Goal: Transaction & Acquisition: Purchase product/service

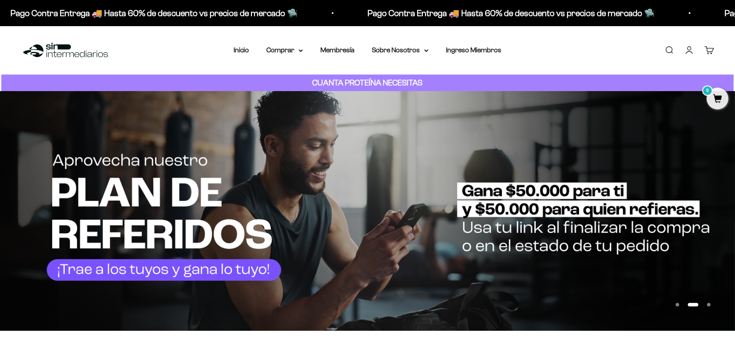
click at [690, 54] on link "Iniciar sesión" at bounding box center [689, 50] width 10 height 10
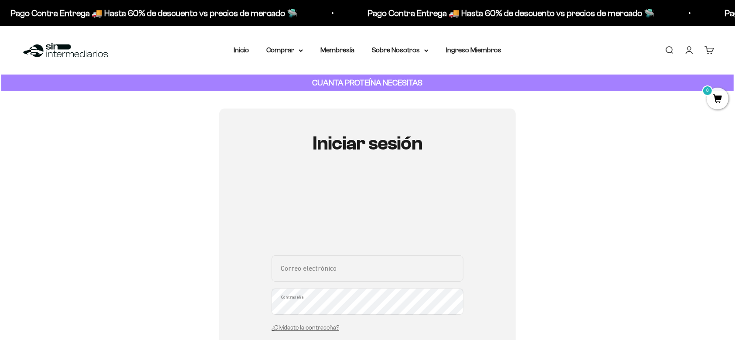
click at [325, 267] on input "Correo electrónico" at bounding box center [368, 268] width 192 height 26
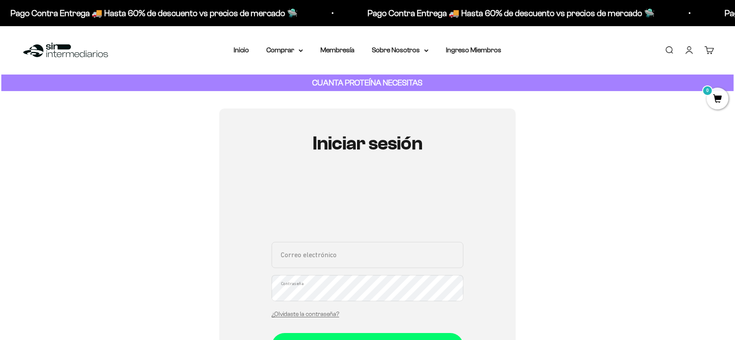
type input "alejojame@hotmail.com"
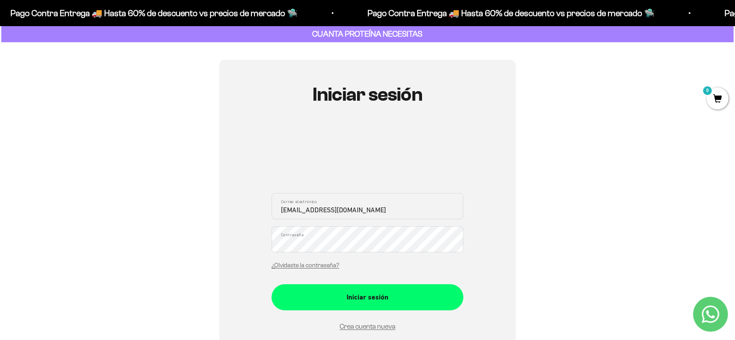
scroll to position [116, 0]
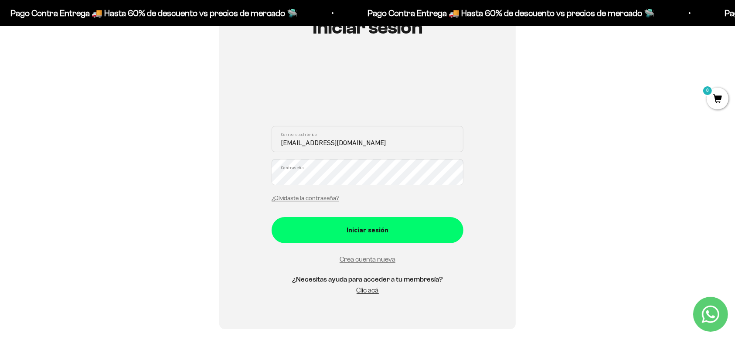
click at [265, 178] on div "Iniciar sesión alejojame@hotmail.com Correo electrónico Contraseña ¿Olvidaste l…" at bounding box center [367, 161] width 296 height 337
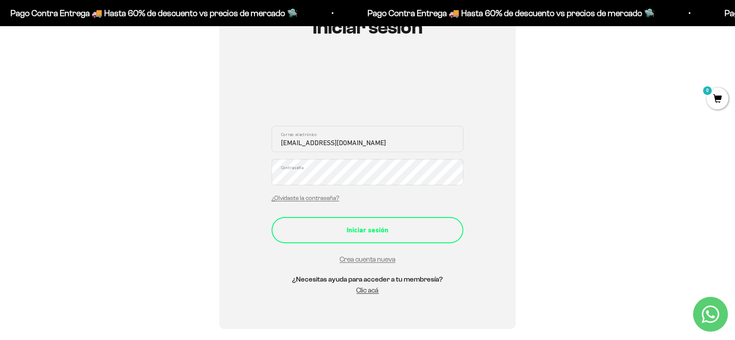
click at [322, 226] on div "Iniciar sesión" at bounding box center [367, 229] width 157 height 11
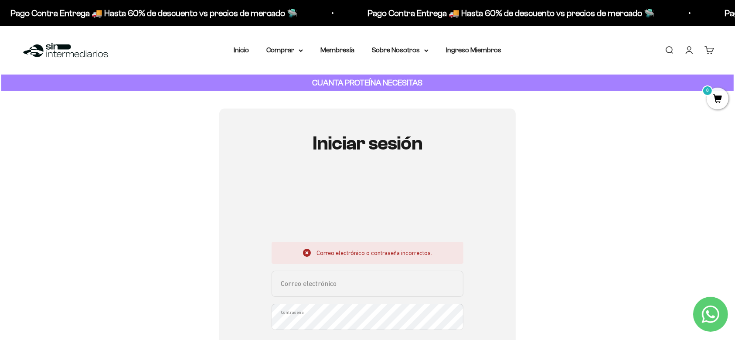
click at [367, 288] on input "Correo electrónico" at bounding box center [368, 284] width 192 height 26
type input "[EMAIL_ADDRESS][DOMAIN_NAME]"
click at [561, 263] on div "Iniciar sesión Correo electrónico o contraseña incorrectos. alejojame@hotmail.c…" at bounding box center [367, 291] width 693 height 365
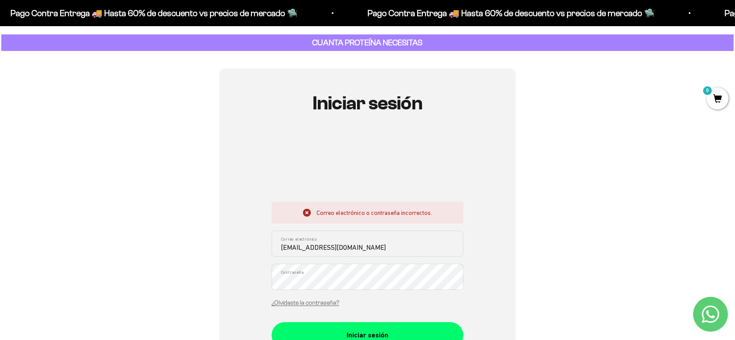
scroll to position [58, 0]
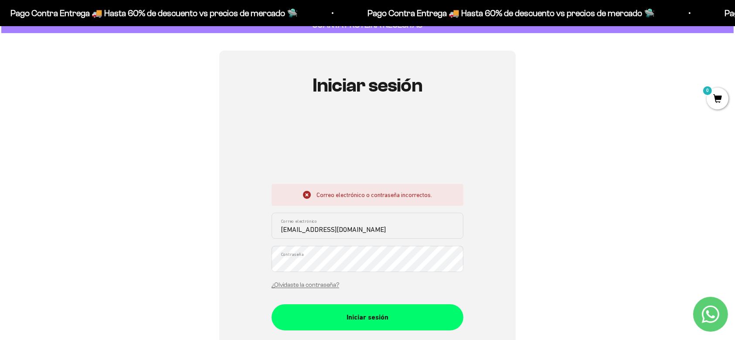
click at [221, 266] on div "Iniciar sesión Correo electrónico o contraseña incorrectos. alejojame@hotmail.c…" at bounding box center [367, 233] width 296 height 365
click at [272, 304] on button "Iniciar sesión" at bounding box center [368, 317] width 192 height 26
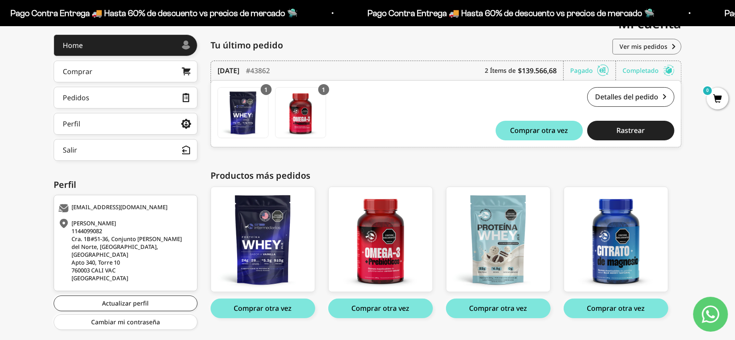
scroll to position [116, 0]
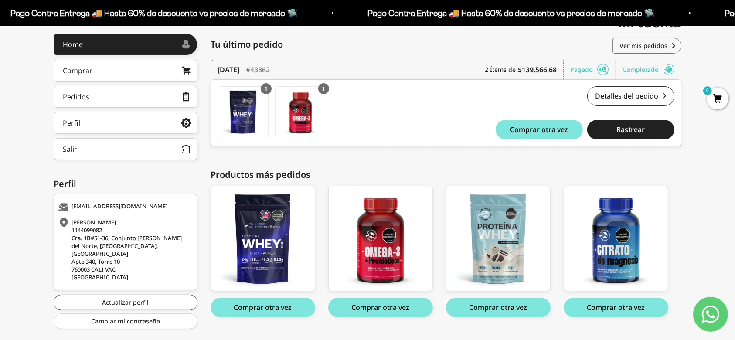
click at [708, 171] on div "Hola, Alejandro . Home Comprar Pedidos Perfil Información personal Direcciones …" at bounding box center [367, 185] width 735 height 303
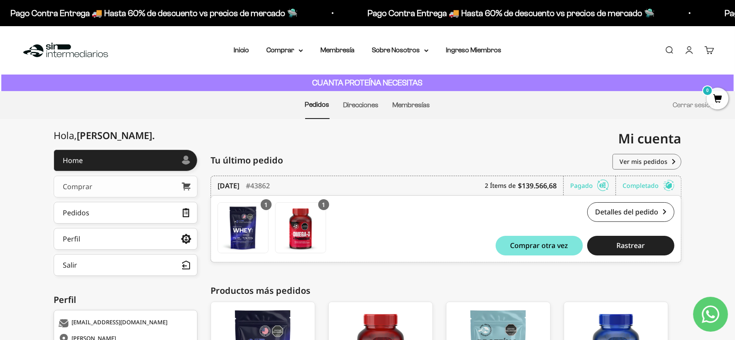
click at [93, 181] on link "Comprar" at bounding box center [126, 187] width 144 height 22
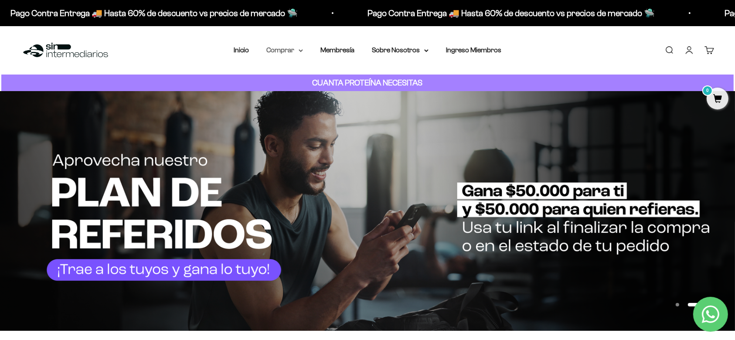
click at [291, 47] on summary "Comprar" at bounding box center [284, 49] width 37 height 11
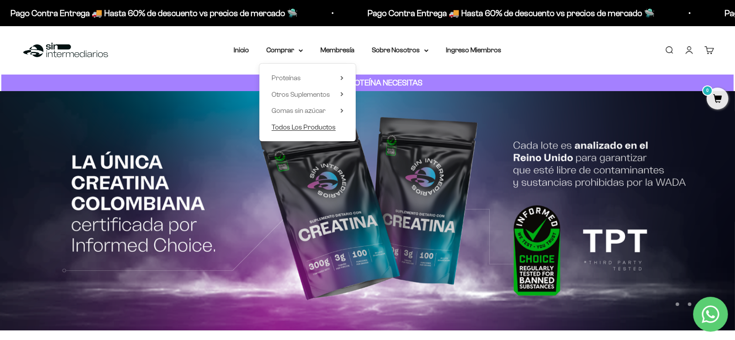
click at [319, 125] on span "Todos Los Productos" at bounding box center [304, 126] width 64 height 7
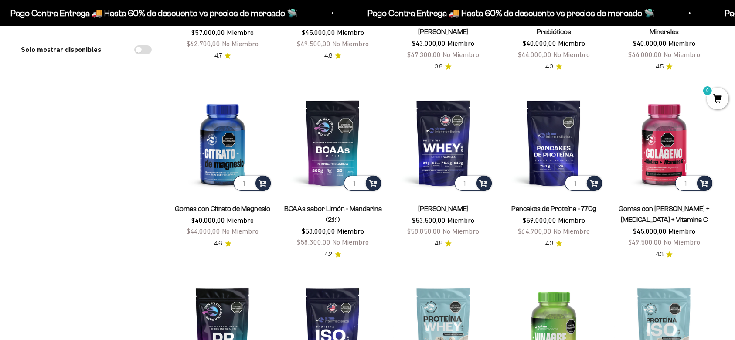
scroll to position [349, 0]
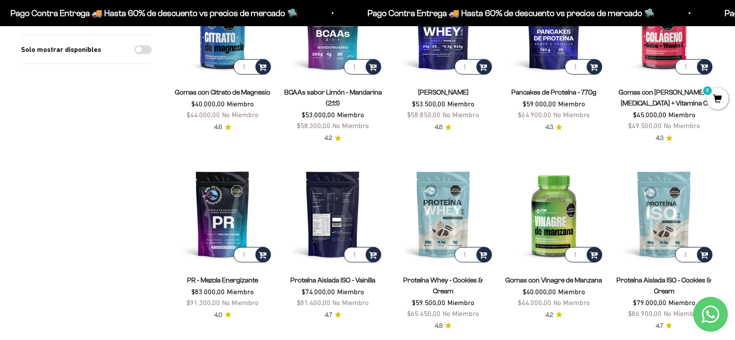
click at [340, 226] on img at bounding box center [333, 214] width 100 height 100
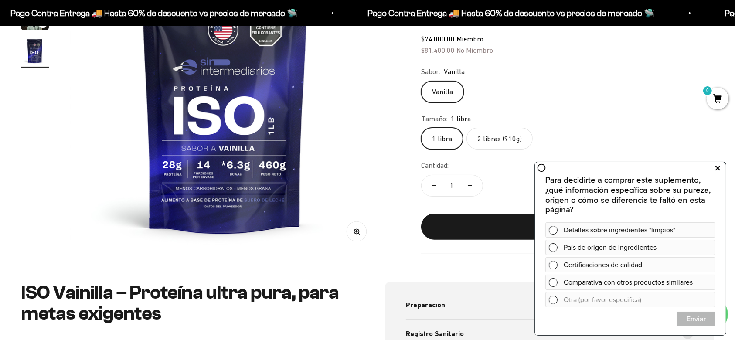
click at [714, 173] on button at bounding box center [718, 168] width 16 height 14
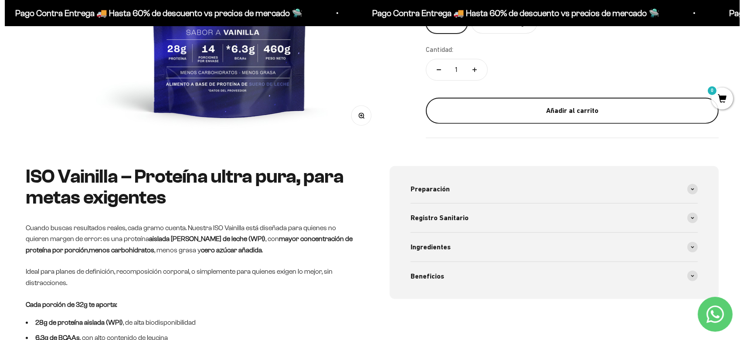
scroll to position [232, 0]
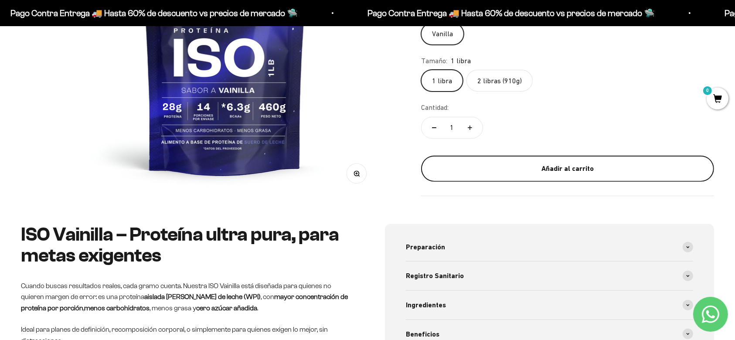
click at [469, 167] on div "Añadir al carrito" at bounding box center [568, 168] width 258 height 11
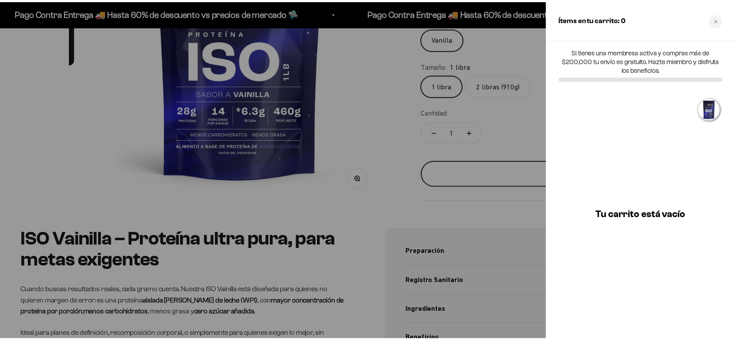
scroll to position [0, 974]
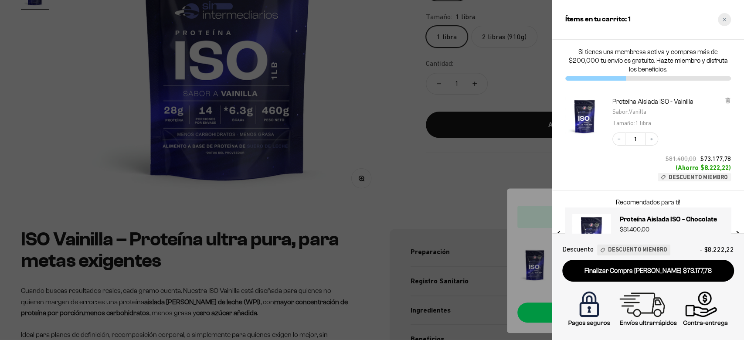
click at [724, 18] on icon "Close cart" at bounding box center [724, 19] width 4 height 4
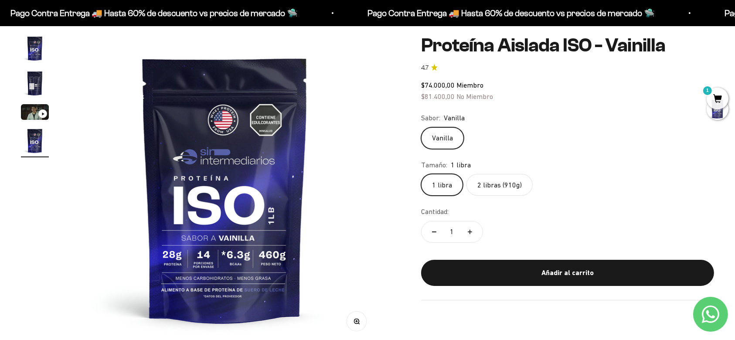
scroll to position [0, 0]
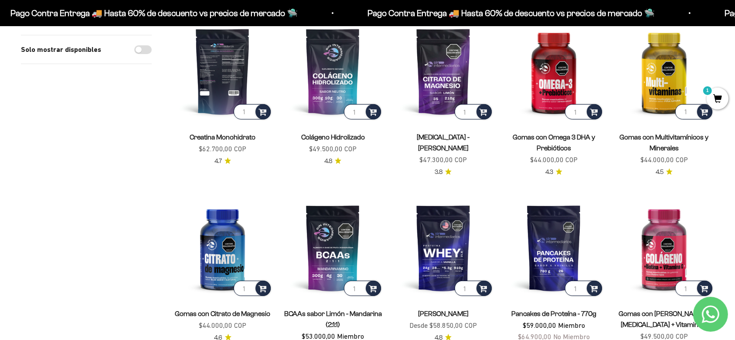
scroll to position [58, 0]
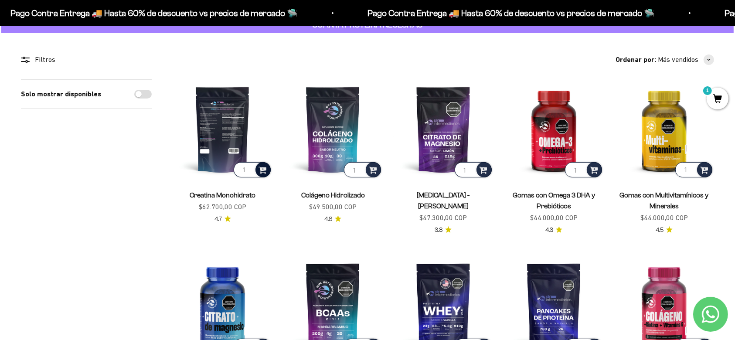
click at [264, 170] on span at bounding box center [262, 169] width 8 height 10
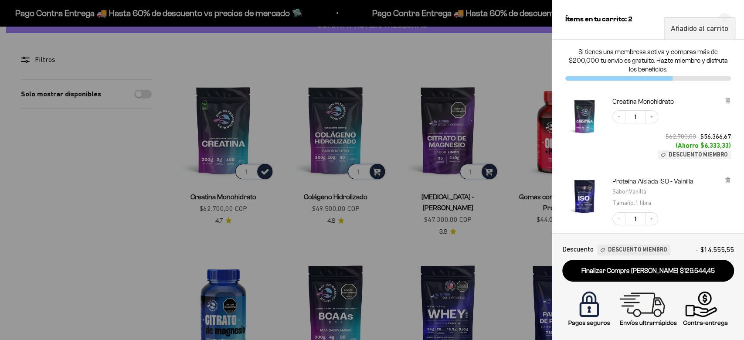
click at [530, 51] on div at bounding box center [372, 170] width 744 height 340
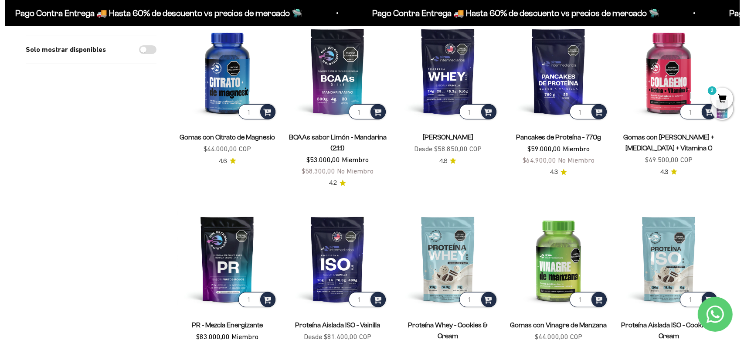
scroll to position [290, 0]
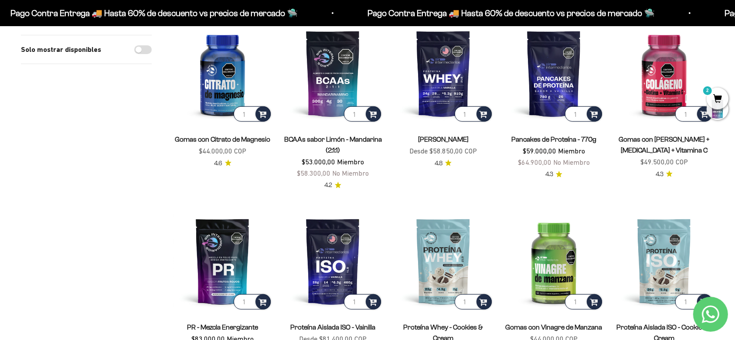
click at [721, 99] on span "2" at bounding box center [718, 99] width 22 height 22
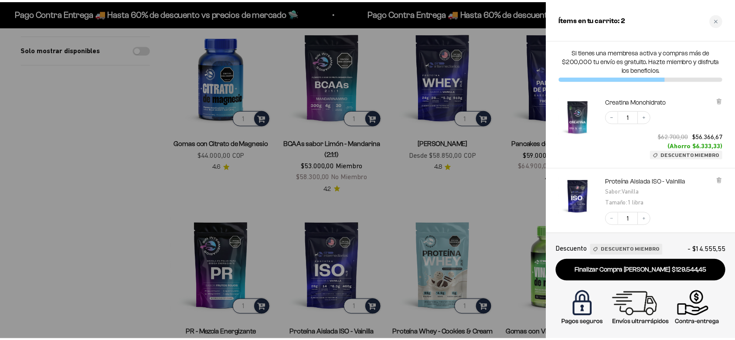
scroll to position [113, 0]
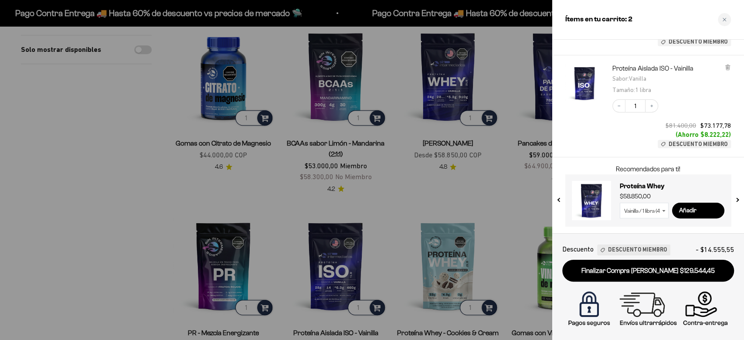
click at [92, 155] on div at bounding box center [372, 170] width 744 height 340
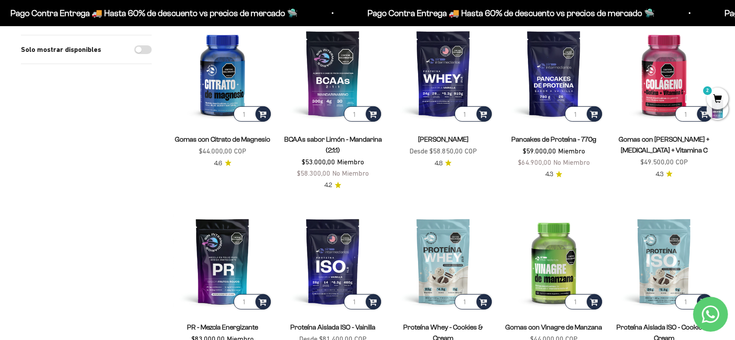
scroll to position [232, 0]
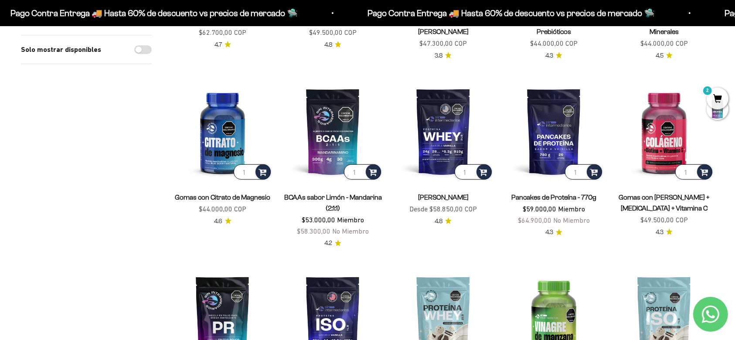
click at [136, 49] on input "Solo mostrar disponibles" at bounding box center [142, 49] width 17 height 9
checkbox input "true"
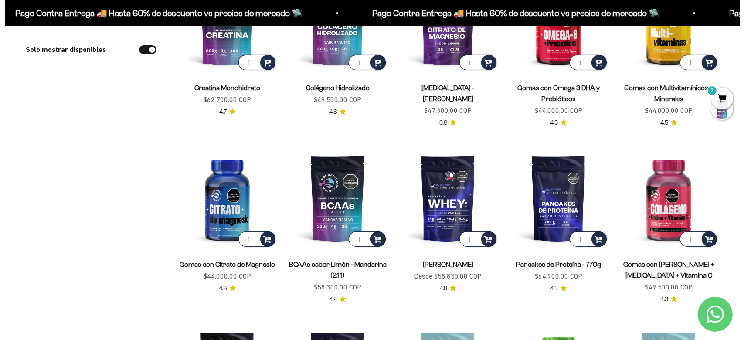
scroll to position [232, 0]
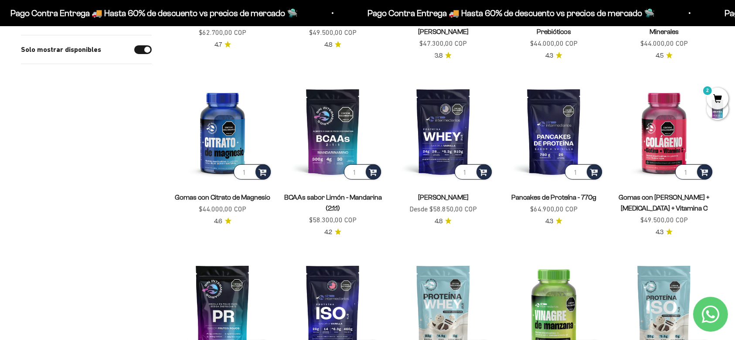
click at [714, 96] on span "2" at bounding box center [718, 99] width 22 height 22
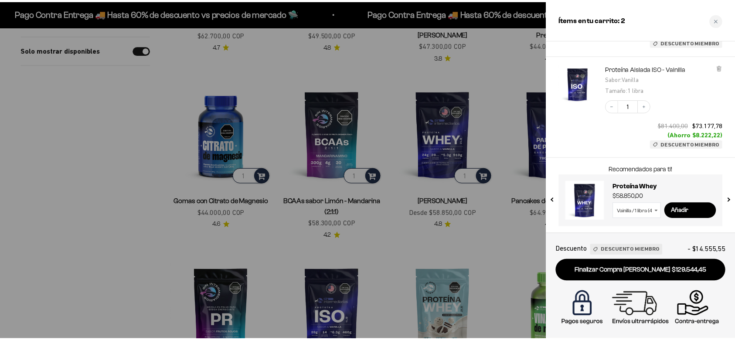
scroll to position [0, 0]
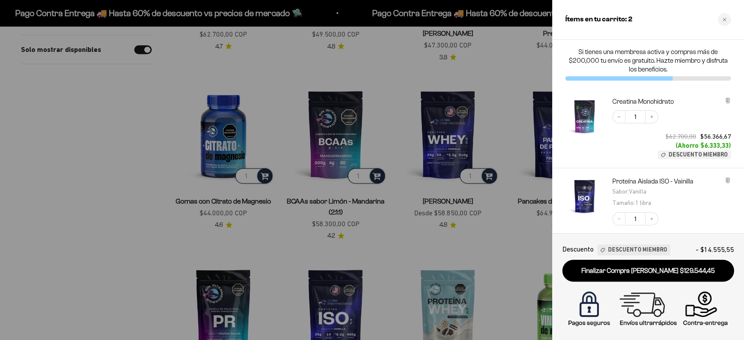
click at [73, 119] on div at bounding box center [372, 170] width 744 height 340
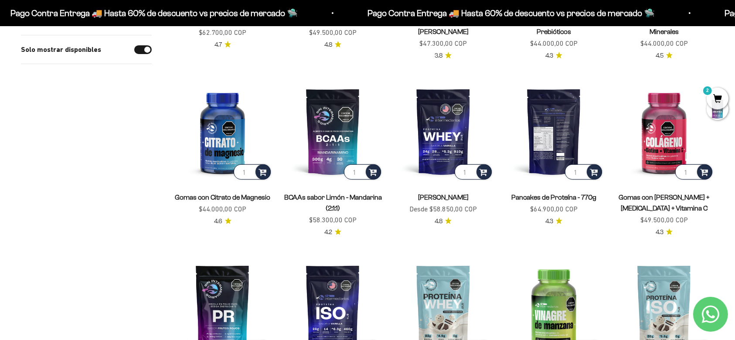
click at [559, 132] on img at bounding box center [554, 132] width 100 height 100
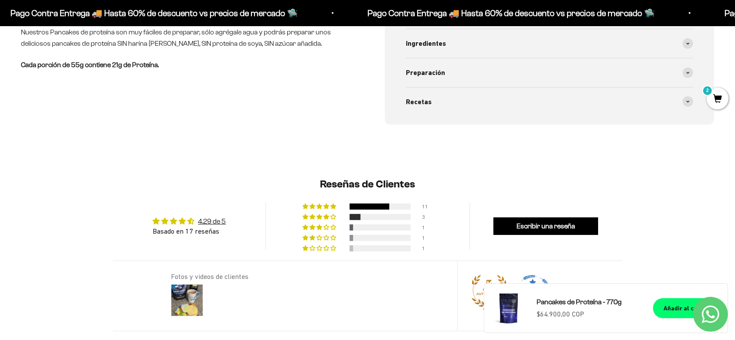
scroll to position [290, 0]
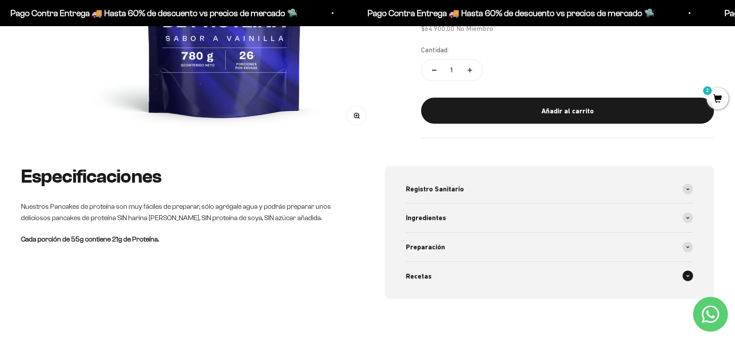
click at [483, 277] on div "Recetas" at bounding box center [549, 276] width 287 height 29
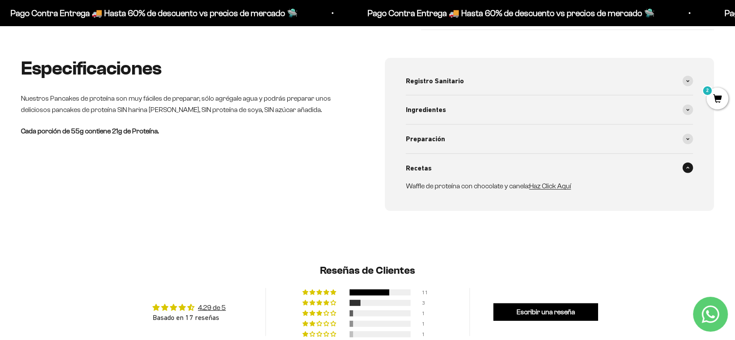
scroll to position [407, 0]
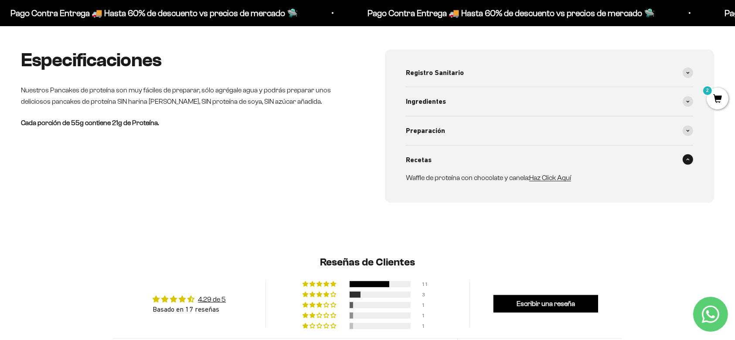
click at [692, 163] on div "Recetas" at bounding box center [549, 160] width 287 height 29
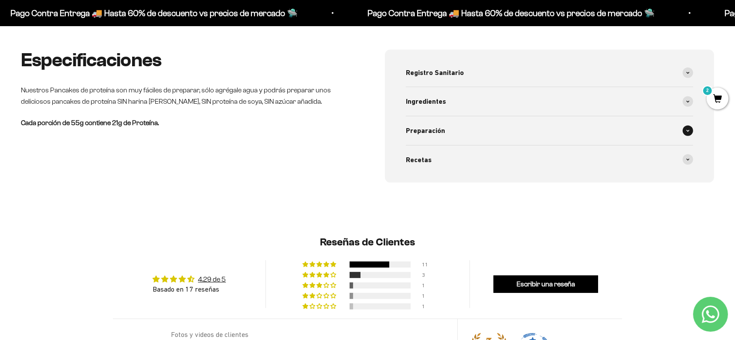
click at [656, 129] on div "Preparación" at bounding box center [549, 130] width 287 height 29
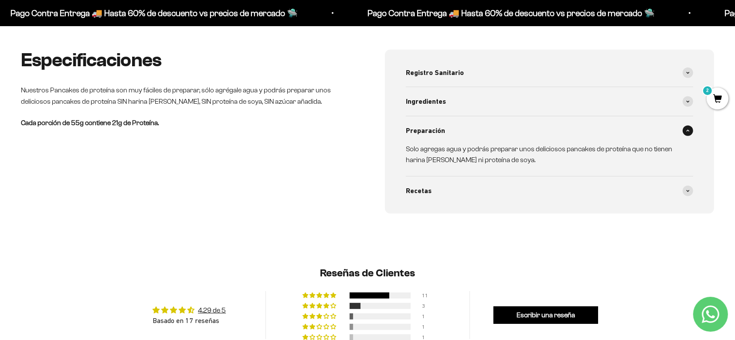
click at [689, 128] on span at bounding box center [688, 131] width 10 height 10
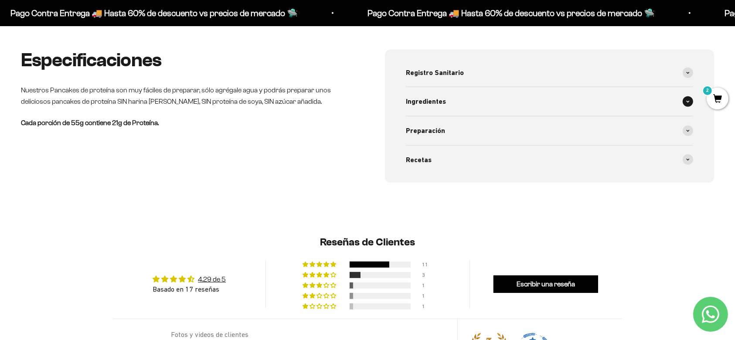
click at [644, 105] on div "Ingredientes" at bounding box center [549, 101] width 287 height 29
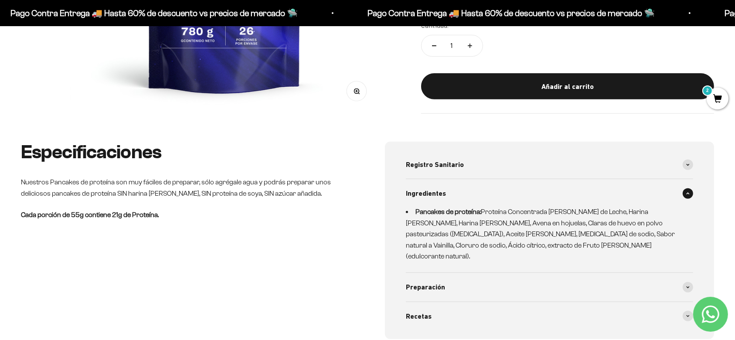
scroll to position [290, 0]
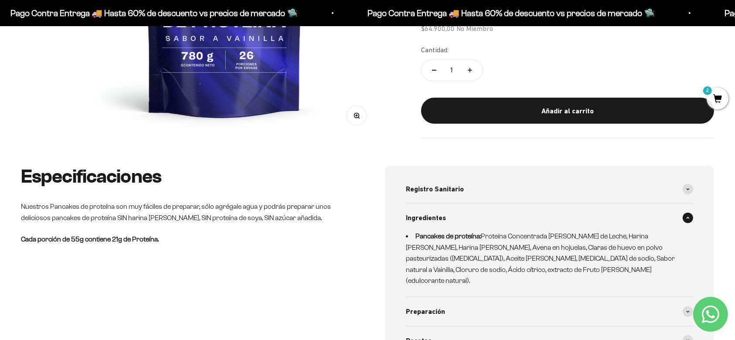
click at [665, 227] on div "Ingredientes" at bounding box center [549, 218] width 287 height 29
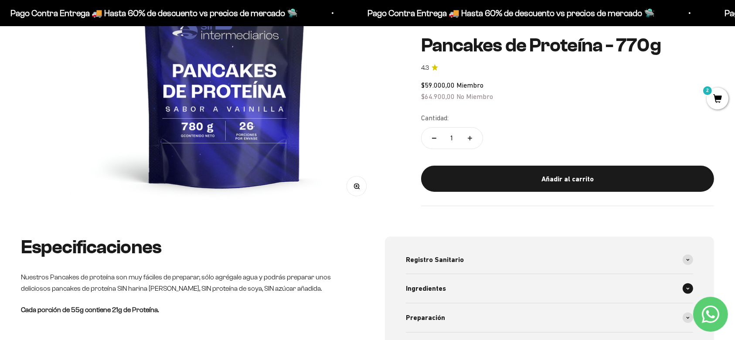
scroll to position [116, 0]
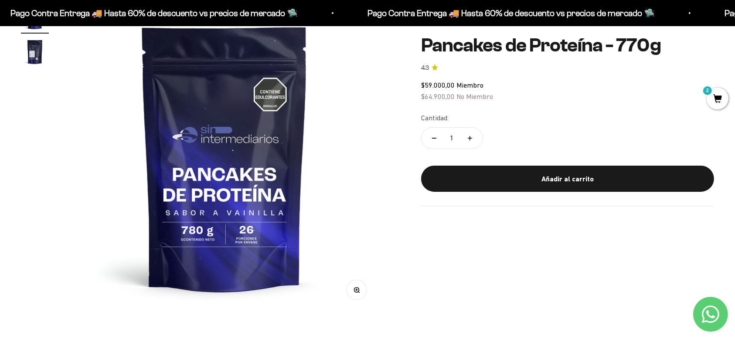
click at [77, 177] on img at bounding box center [224, 157] width 309 height 309
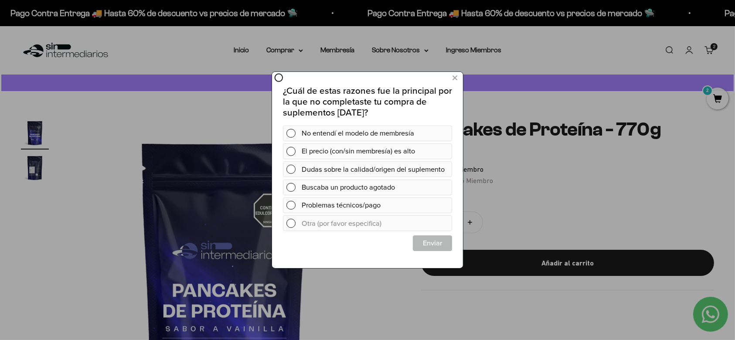
scroll to position [0, 0]
drag, startPoint x: 455, startPoint y: 78, endPoint x: 439, endPoint y: 82, distance: 16.4
click at [455, 78] on icon at bounding box center [454, 78] width 5 height 12
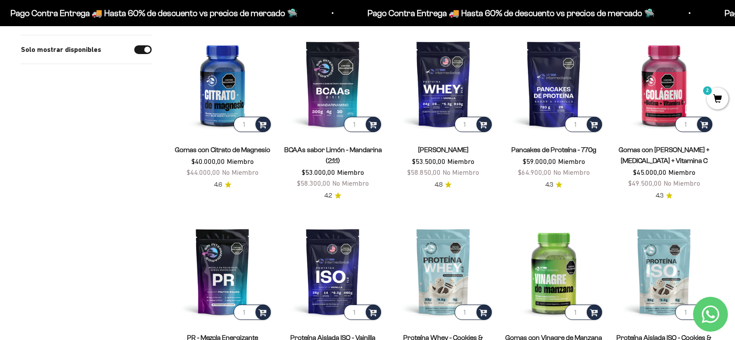
scroll to position [290, 0]
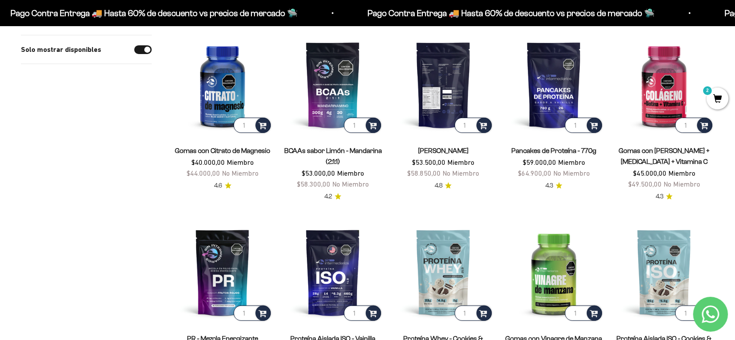
click at [453, 81] on img at bounding box center [443, 85] width 100 height 100
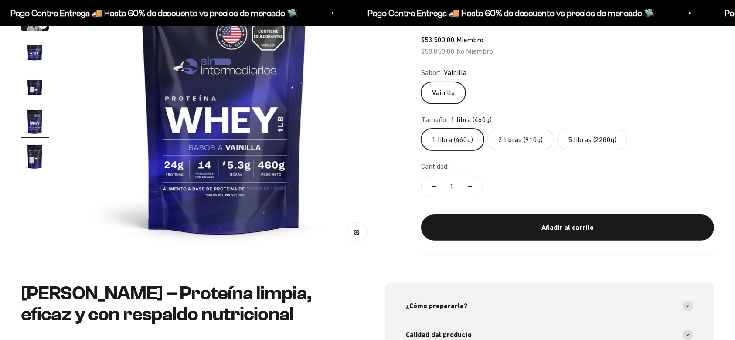
scroll to position [116, 0]
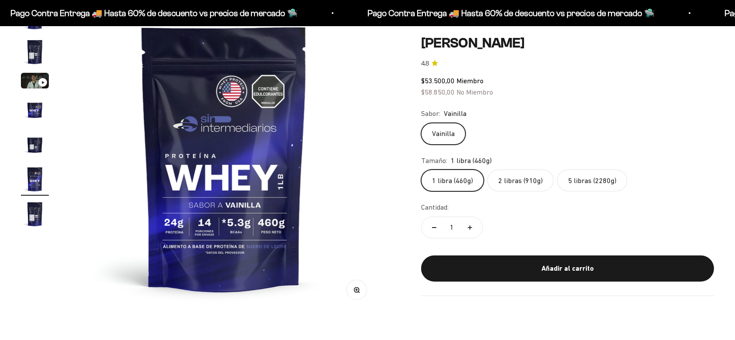
click at [514, 182] on label "2 libras (910g)" at bounding box center [520, 181] width 66 height 22
click at [421, 170] on input "2 libras (910g)" at bounding box center [421, 169] width 0 height 0
radio input "true"
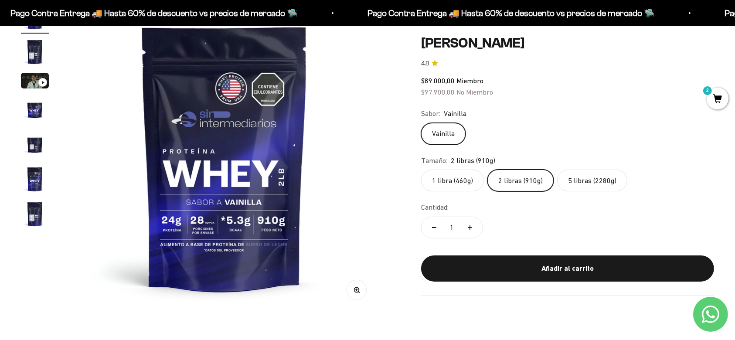
click at [573, 176] on label "5 libras (2280g)" at bounding box center [592, 181] width 70 height 22
click at [421, 170] on input "5 libras (2280g)" at bounding box center [421, 169] width 0 height 0
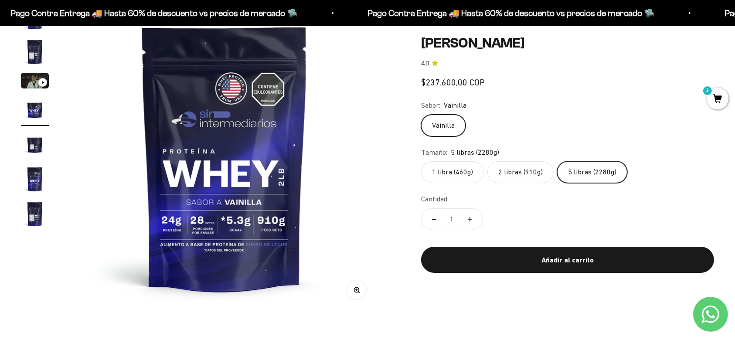
scroll to position [0, 959]
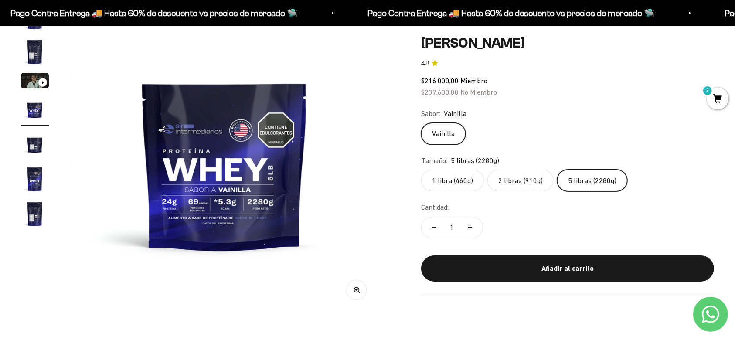
click at [500, 176] on label "2 libras (910g)" at bounding box center [520, 181] width 66 height 22
click at [421, 170] on input "2 libras (910g)" at bounding box center [421, 169] width 0 height 0
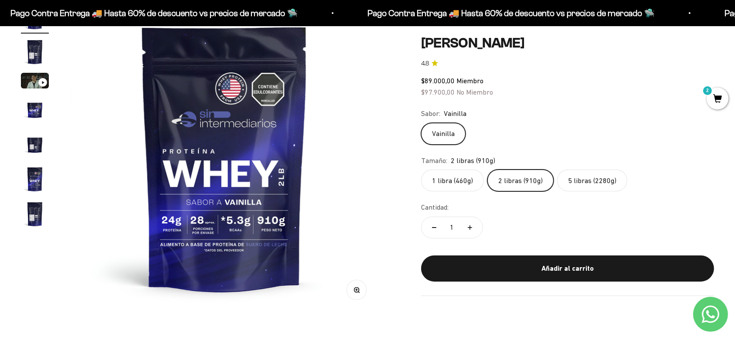
click at [609, 188] on label "5 libras (2280g)" at bounding box center [592, 181] width 70 height 22
click at [421, 170] on input "5 libras (2280g)" at bounding box center [421, 169] width 0 height 0
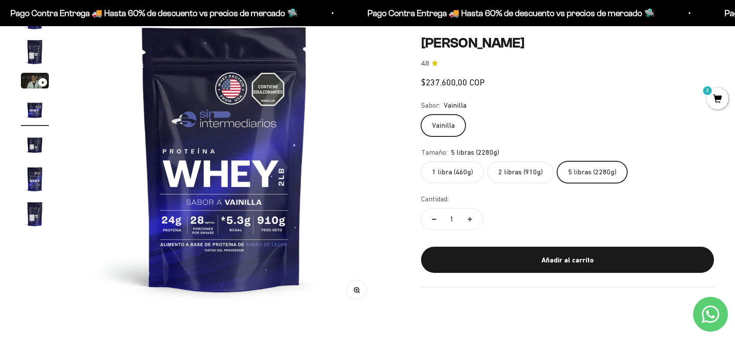
scroll to position [0, 959]
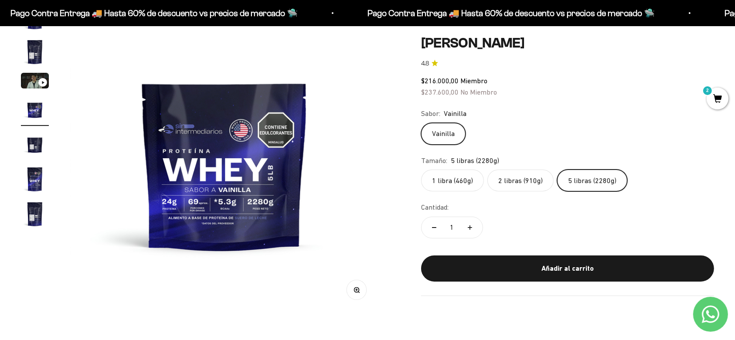
click at [513, 184] on label "2 libras (910g)" at bounding box center [520, 181] width 66 height 22
click at [421, 170] on input "2 libras (910g)" at bounding box center [421, 169] width 0 height 0
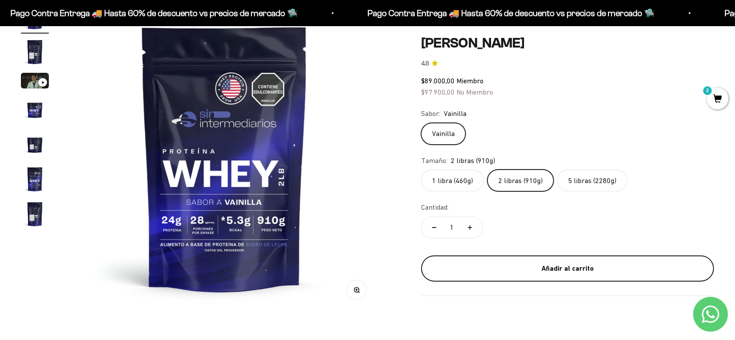
click at [582, 273] on div "Añadir al carrito" at bounding box center [568, 268] width 258 height 11
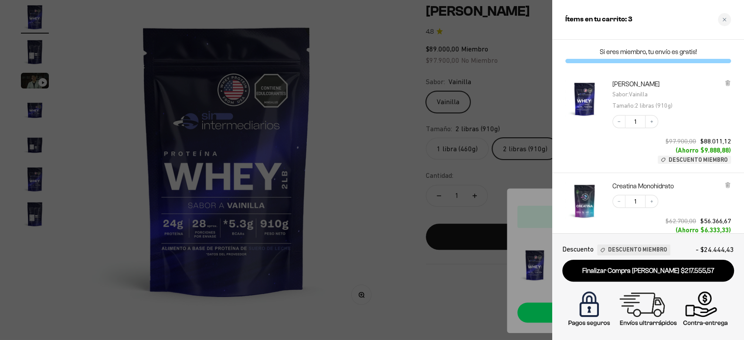
click at [374, 72] on div at bounding box center [372, 170] width 744 height 340
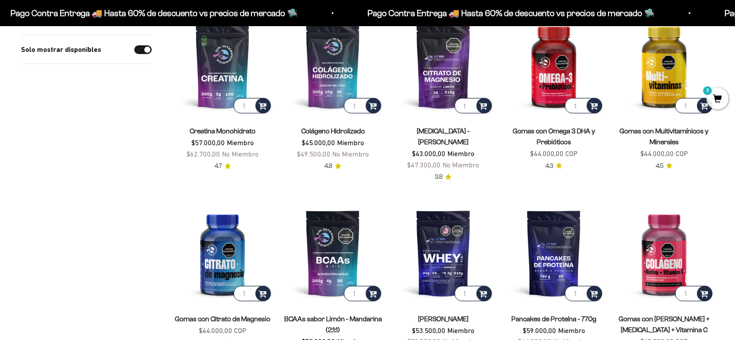
scroll to position [58, 0]
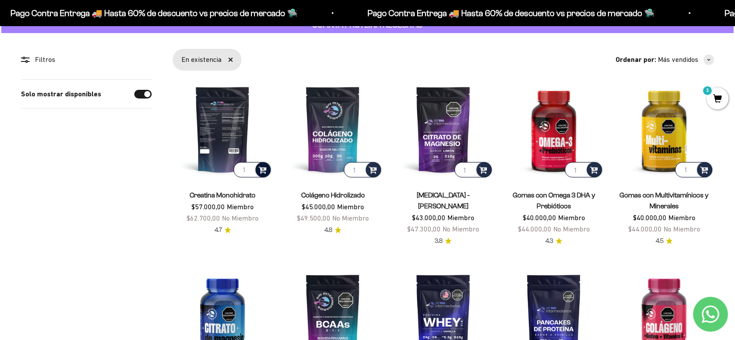
click at [263, 171] on span at bounding box center [262, 169] width 8 height 10
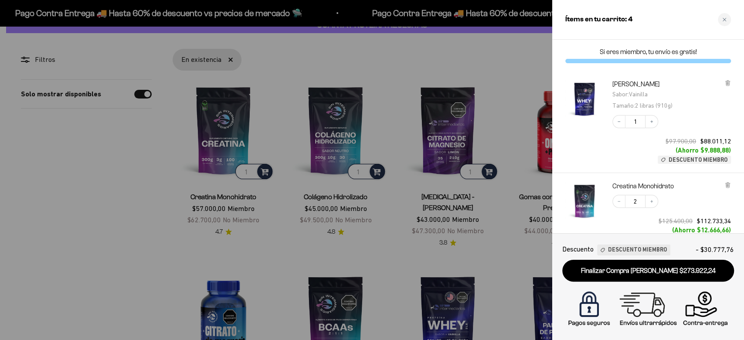
click at [115, 193] on div at bounding box center [372, 170] width 744 height 340
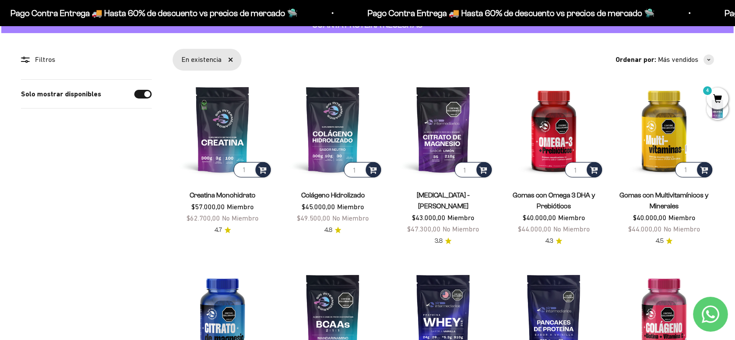
scroll to position [174, 0]
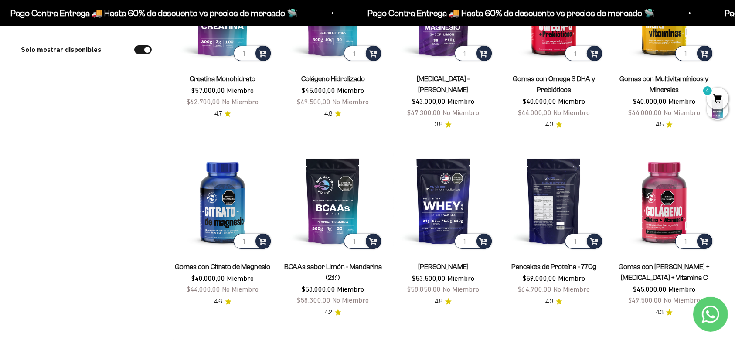
click at [561, 194] on img at bounding box center [554, 201] width 100 height 100
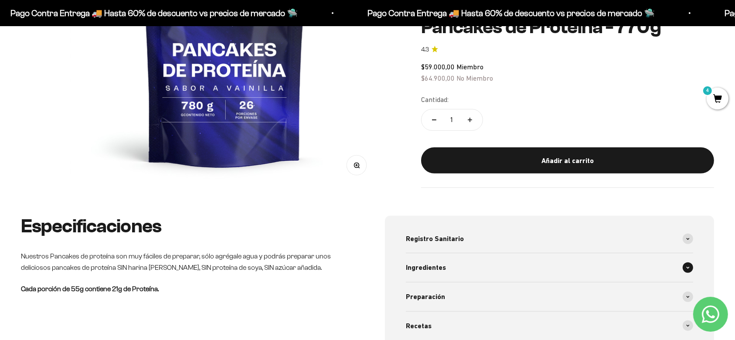
scroll to position [290, 0]
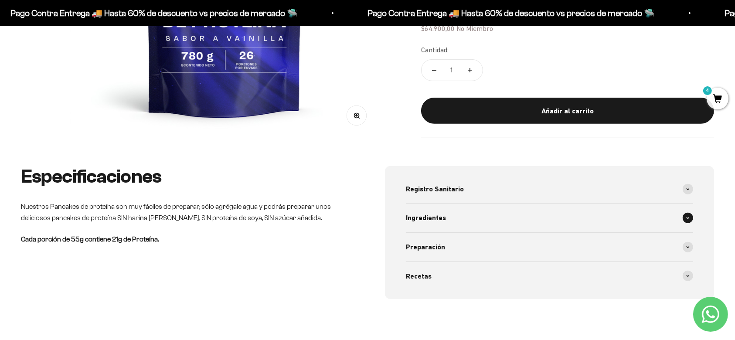
click at [525, 212] on div "Ingredientes" at bounding box center [549, 218] width 287 height 29
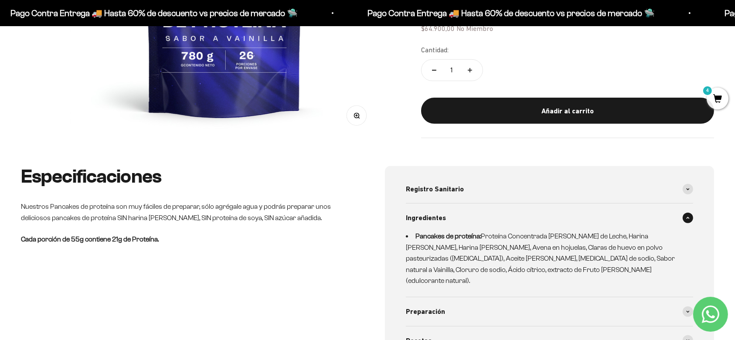
click at [687, 221] on span at bounding box center [688, 218] width 10 height 10
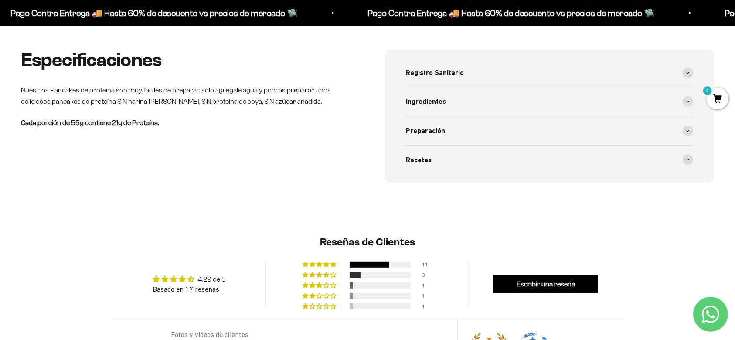
scroll to position [116, 0]
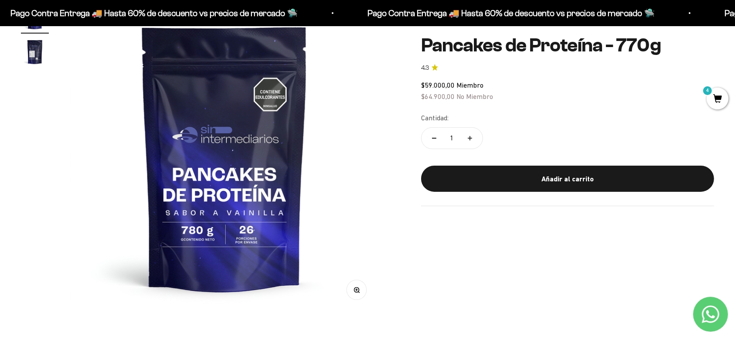
click at [281, 200] on img at bounding box center [224, 157] width 309 height 309
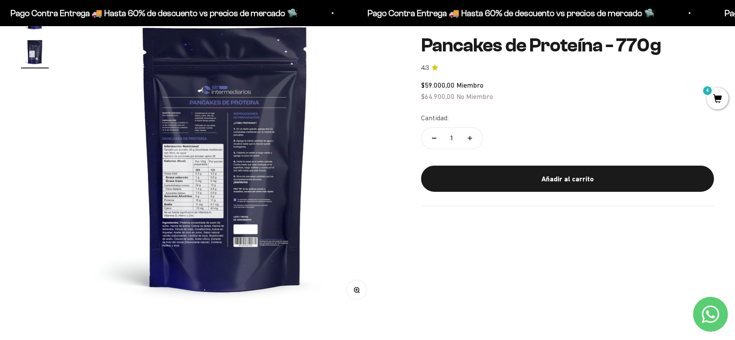
scroll to position [0, 320]
click at [225, 180] on img at bounding box center [224, 157] width 309 height 309
click at [357, 284] on button "Zoom" at bounding box center [357, 290] width 20 height 20
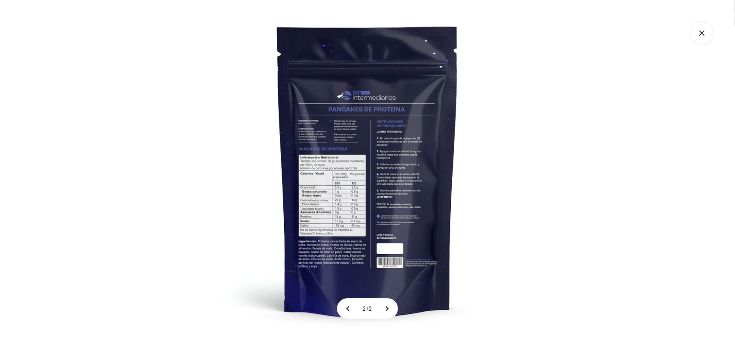
click at [397, 191] on img at bounding box center [367, 170] width 340 height 340
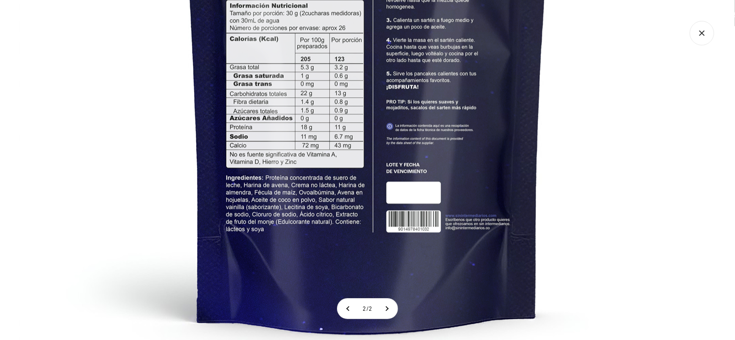
click at [603, 95] on img at bounding box center [367, 31] width 697 height 697
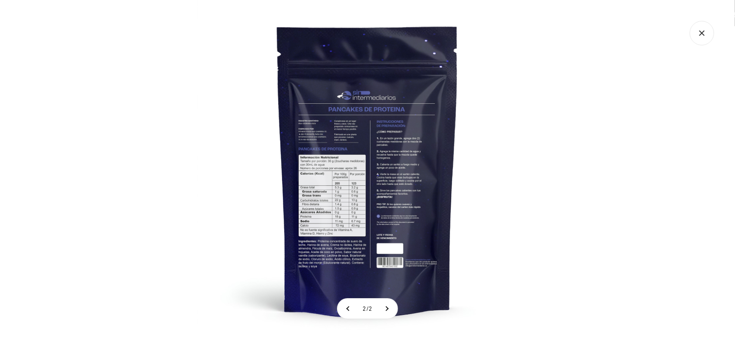
click at [708, 34] on icon "Cerrar galería" at bounding box center [702, 33] width 24 height 24
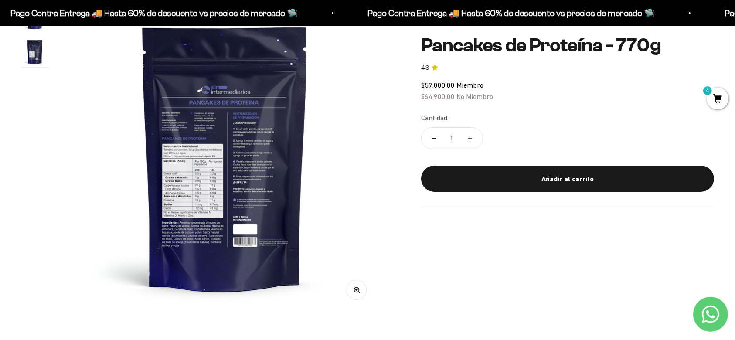
click at [370, 214] on img at bounding box center [224, 157] width 309 height 309
click at [97, 176] on img at bounding box center [224, 157] width 309 height 309
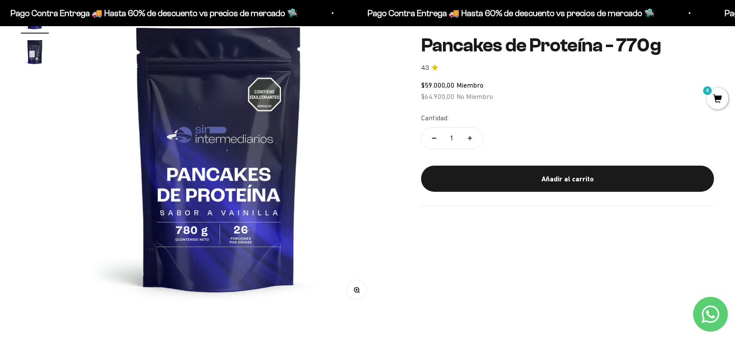
scroll to position [0, 0]
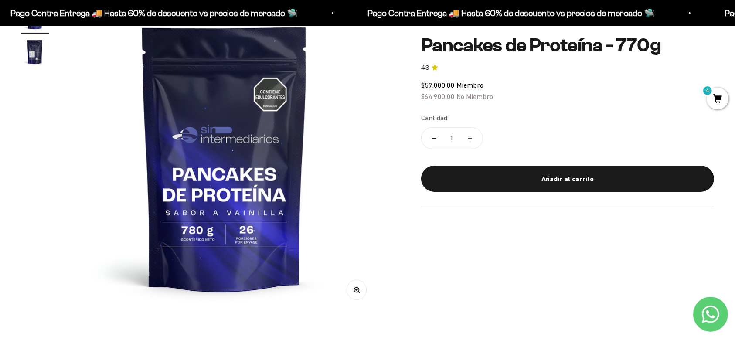
click at [282, 180] on img at bounding box center [224, 157] width 309 height 309
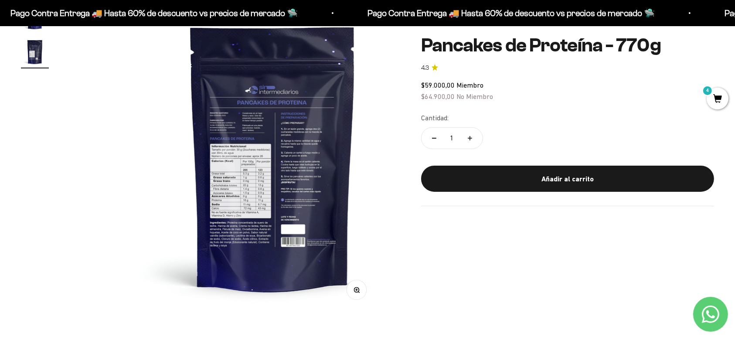
scroll to position [0, 320]
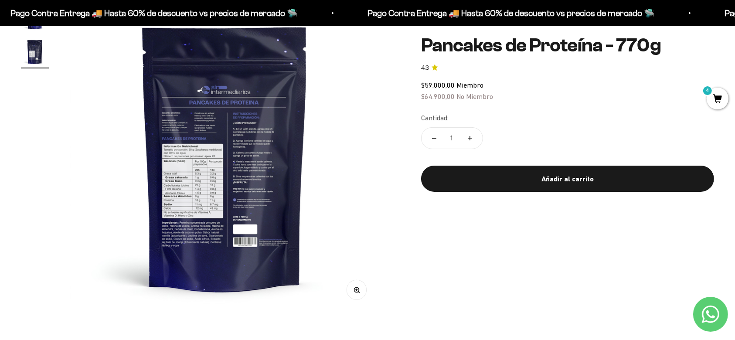
click at [360, 295] on button "Zoom" at bounding box center [357, 290] width 20 height 20
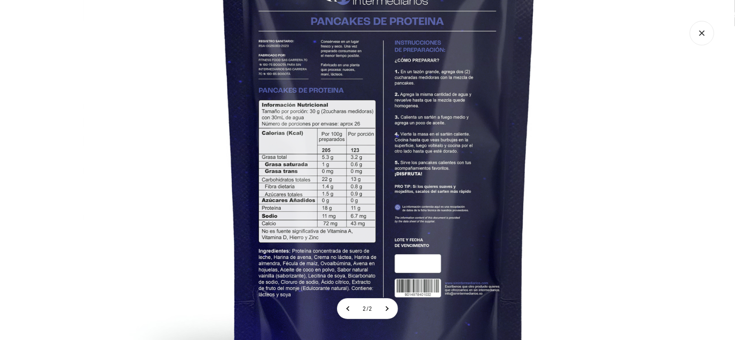
click at [395, 181] on img at bounding box center [379, 127] width 592 height 592
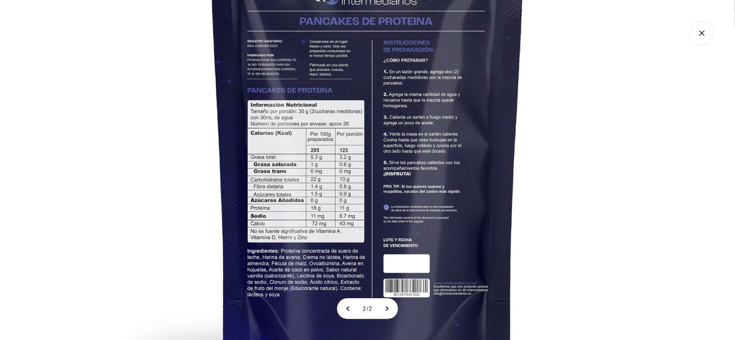
click at [616, 159] on img at bounding box center [367, 127] width 592 height 592
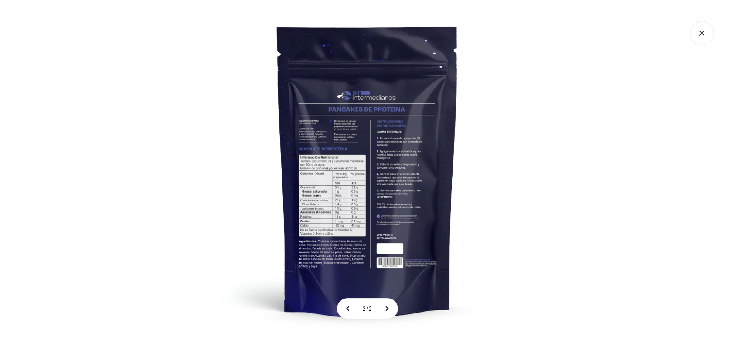
click at [607, 95] on div at bounding box center [367, 170] width 735 height 340
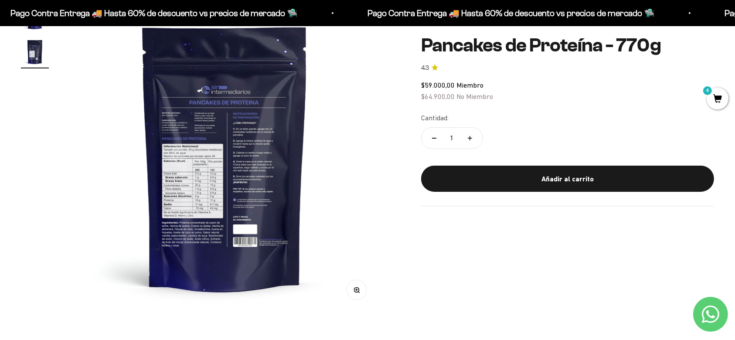
click at [86, 107] on img at bounding box center [224, 157] width 309 height 309
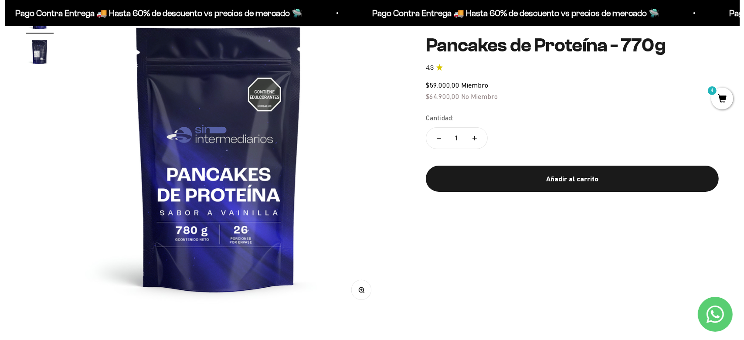
scroll to position [0, 0]
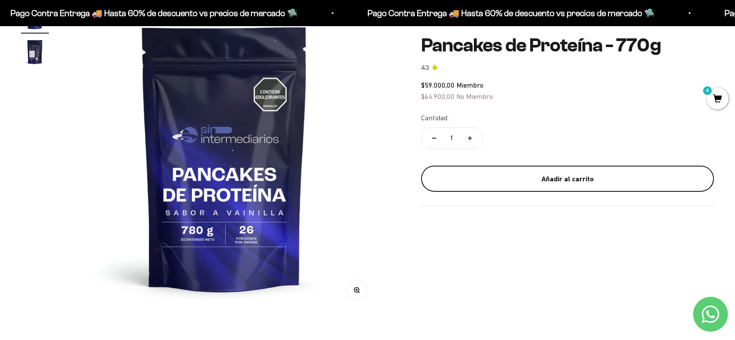
click at [440, 176] on div "Añadir al carrito" at bounding box center [568, 178] width 258 height 11
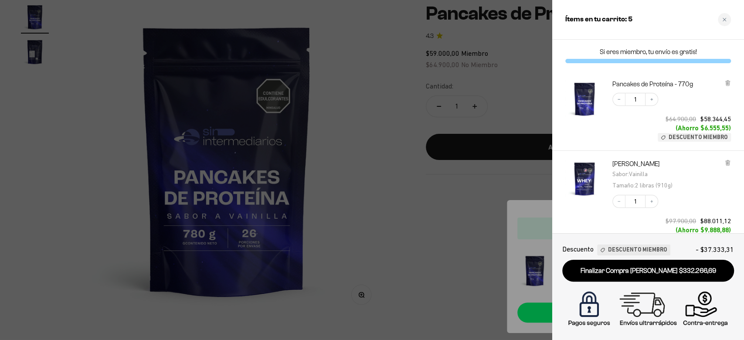
click at [430, 229] on div at bounding box center [372, 170] width 744 height 340
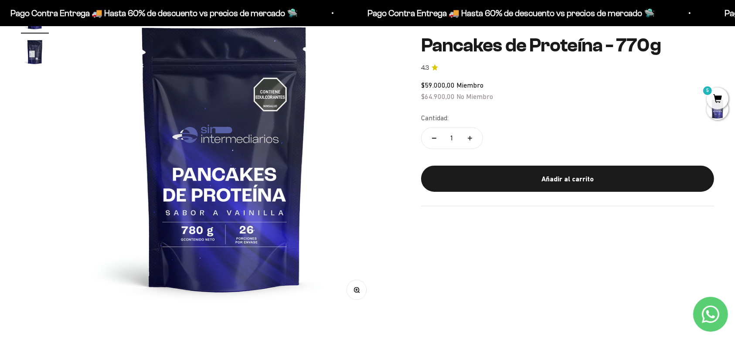
click at [718, 94] on span "5" at bounding box center [718, 99] width 22 height 22
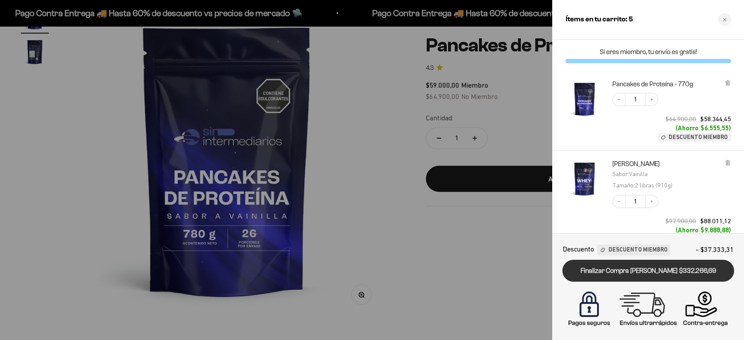
click at [646, 270] on link "Finalizar Compra [PERSON_NAME] $332.266,69" at bounding box center [648, 271] width 172 height 22
